Goal: Navigation & Orientation: Find specific page/section

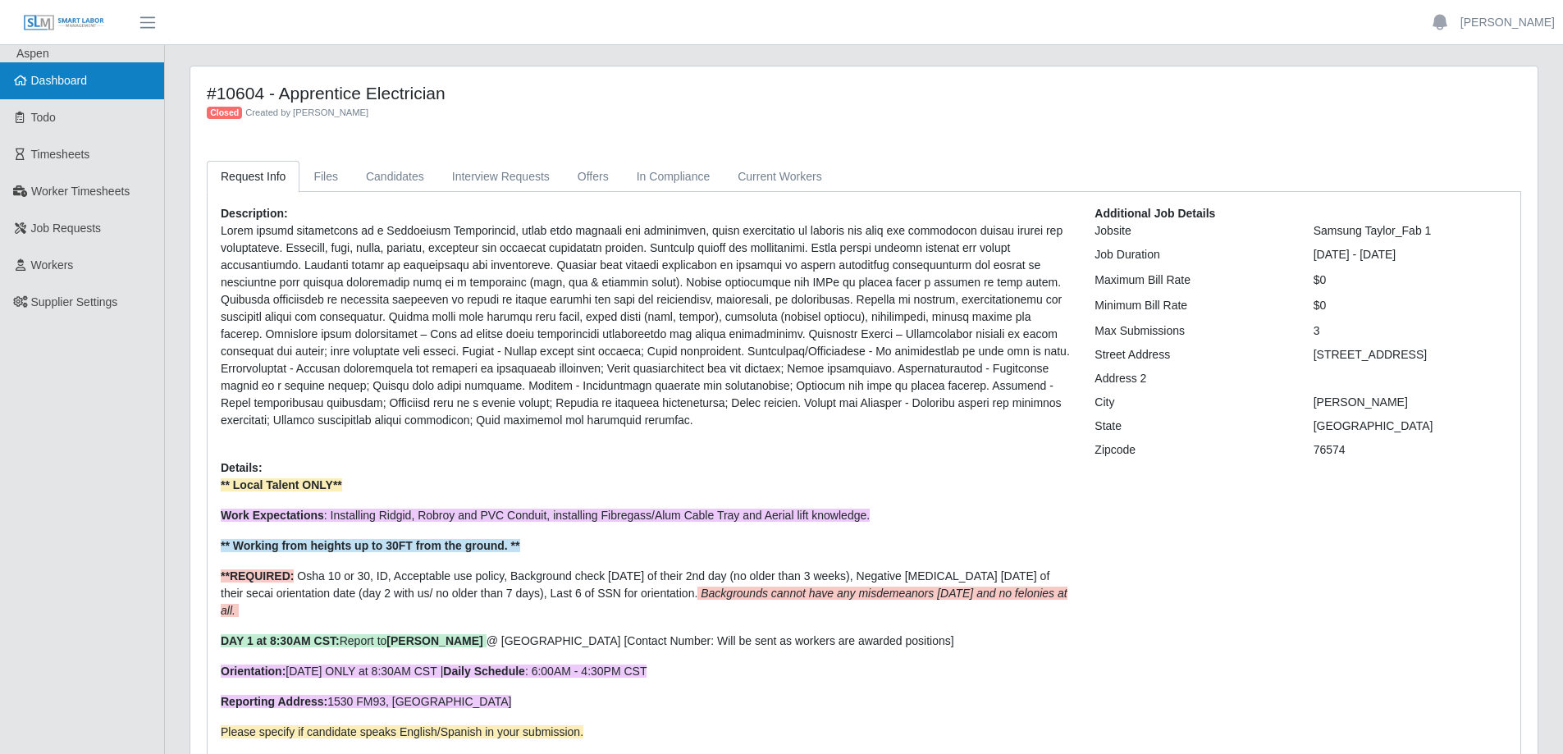
click at [94, 77] on link "Dashboard" at bounding box center [82, 80] width 164 height 37
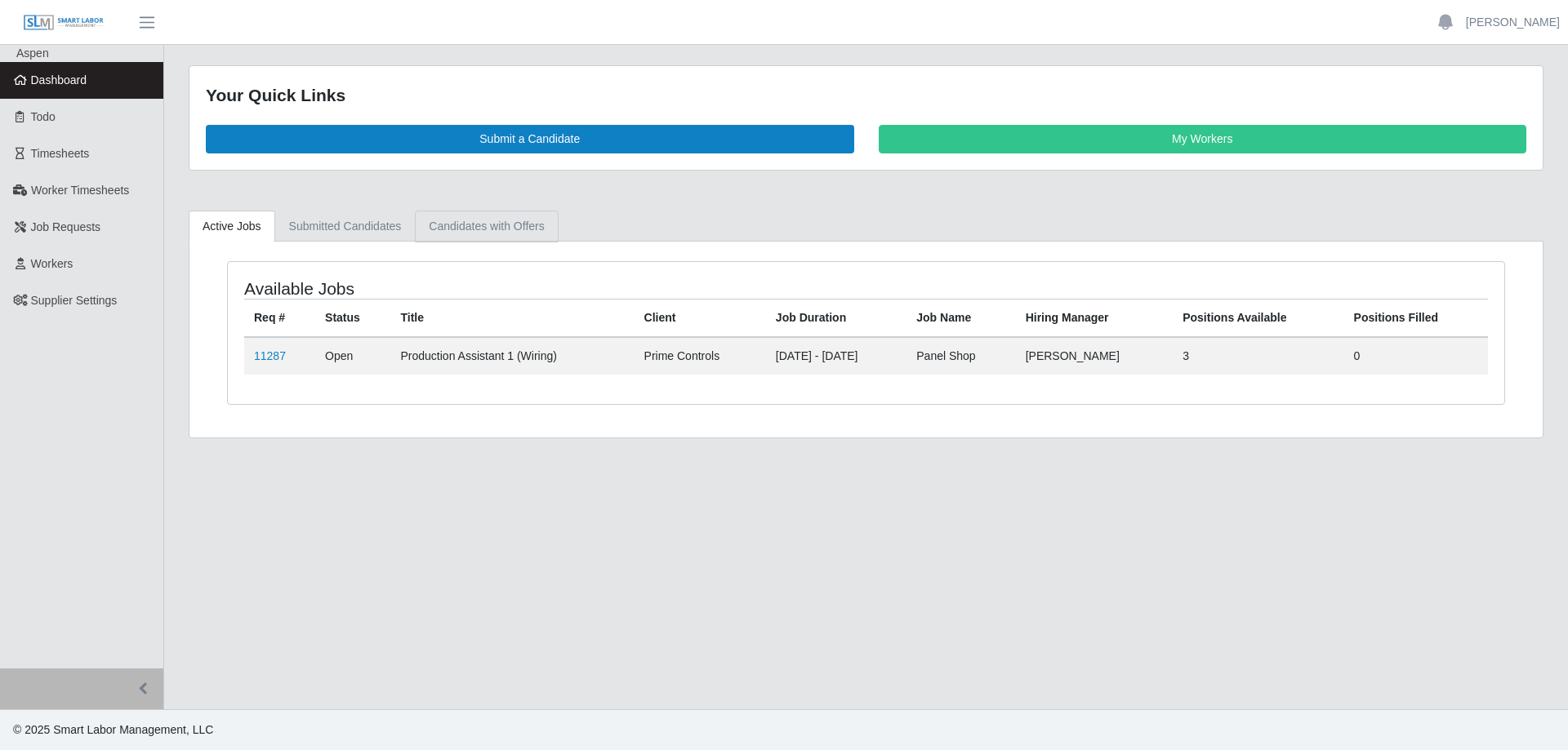
click at [511, 222] on link "Candidates with Offers" at bounding box center [487, 227] width 143 height 32
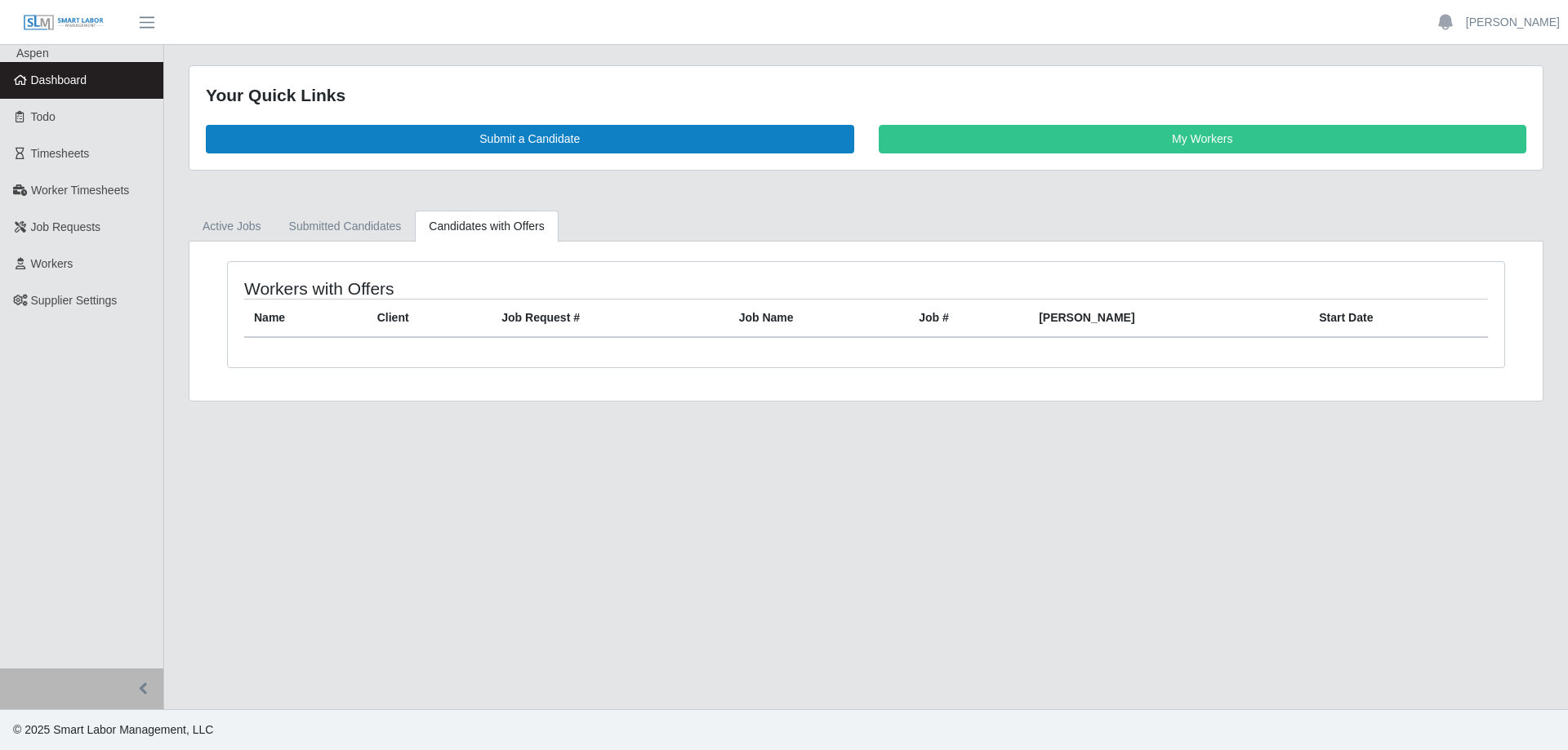
click at [83, 83] on span "Dashboard" at bounding box center [59, 80] width 57 height 13
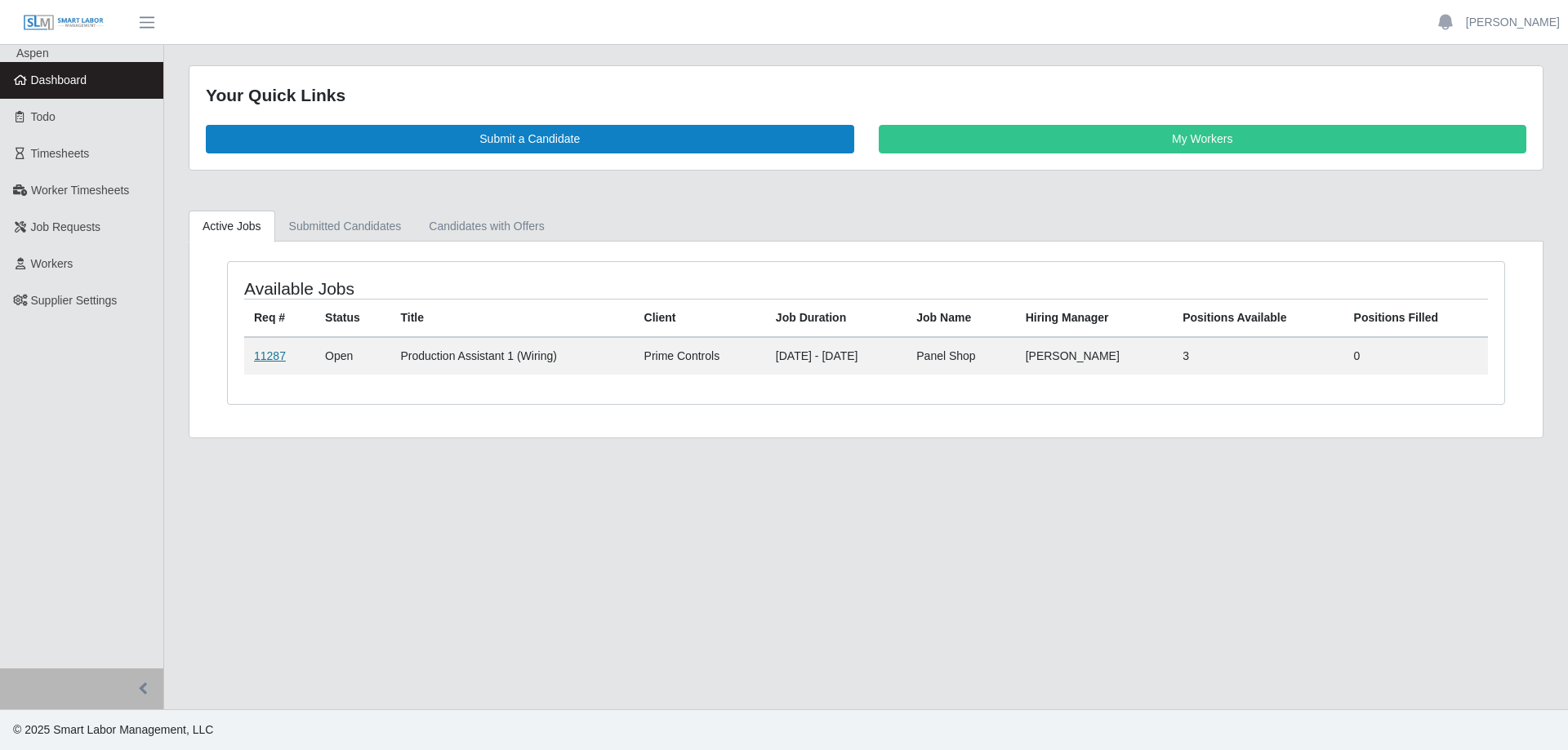
click at [275, 355] on link "11287" at bounding box center [270, 355] width 32 height 13
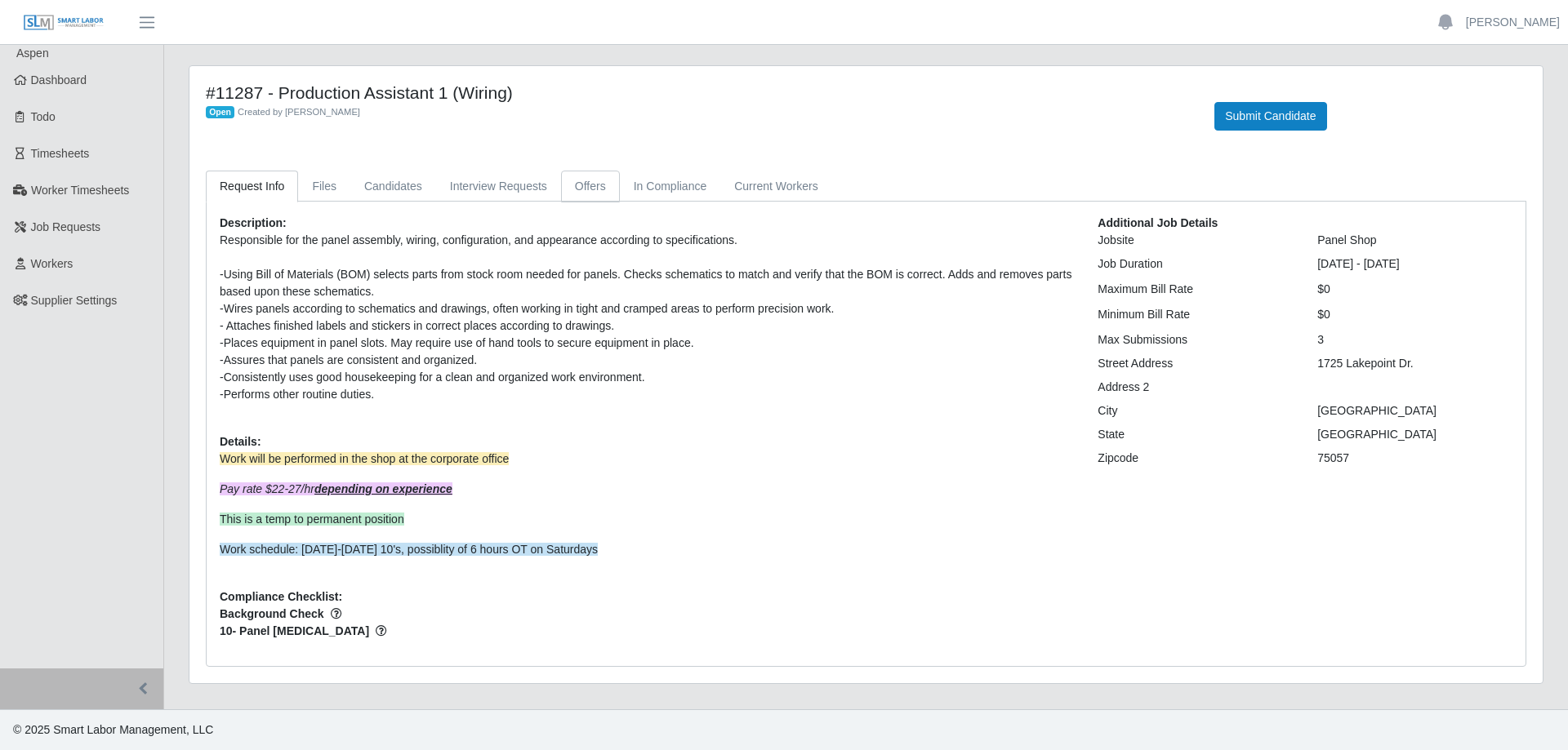
click at [572, 185] on link "Offers" at bounding box center [590, 187] width 59 height 32
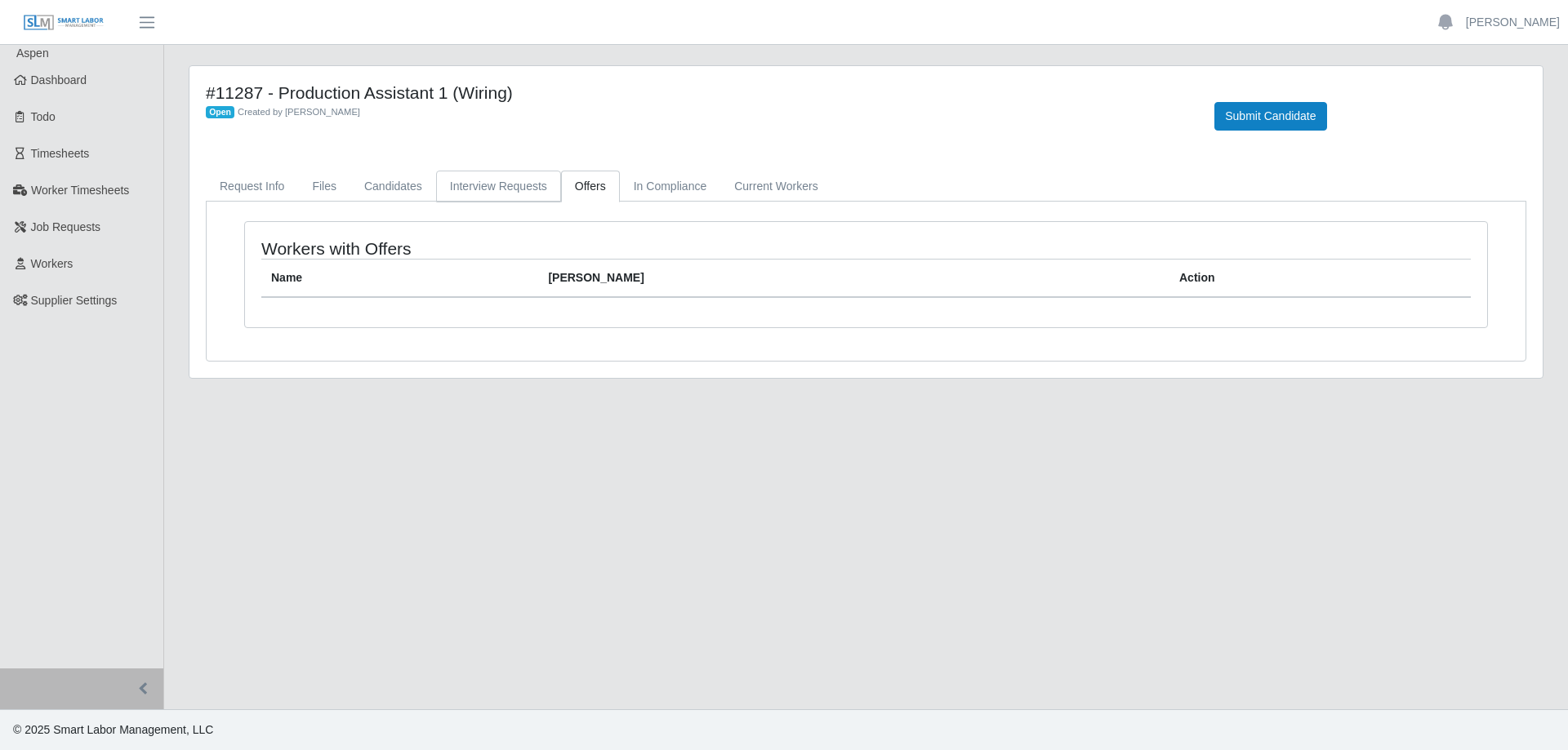
click at [465, 191] on link "Interview Requests" at bounding box center [498, 187] width 125 height 32
click at [396, 187] on link "Candidates" at bounding box center [393, 187] width 86 height 32
click at [71, 86] on span "Dashboard" at bounding box center [59, 80] width 57 height 13
